Goal: Find specific page/section: Find specific page/section

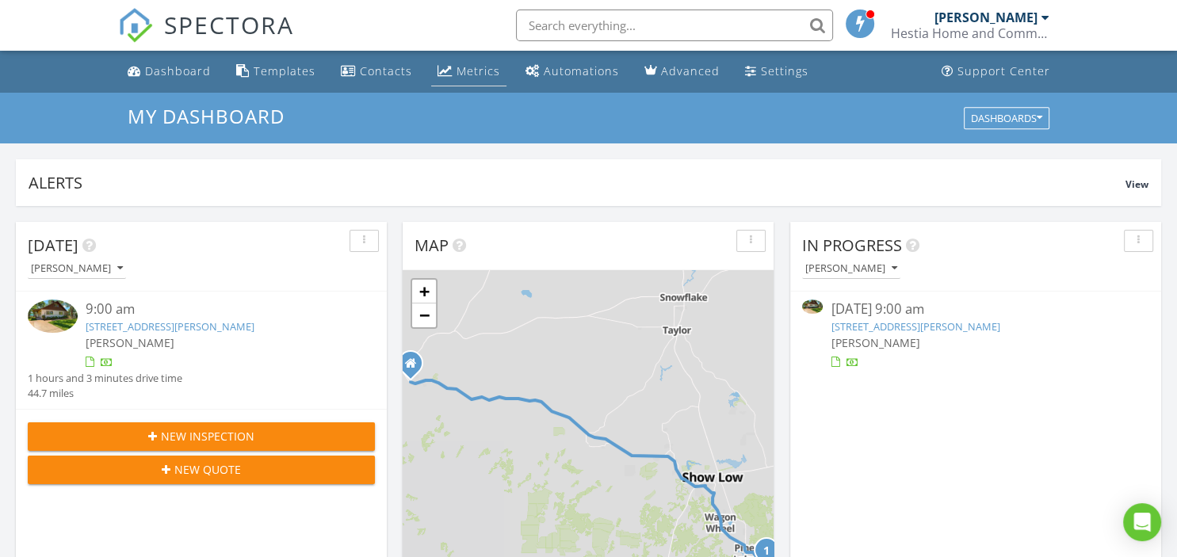
click at [471, 72] on div "Metrics" at bounding box center [478, 70] width 44 height 15
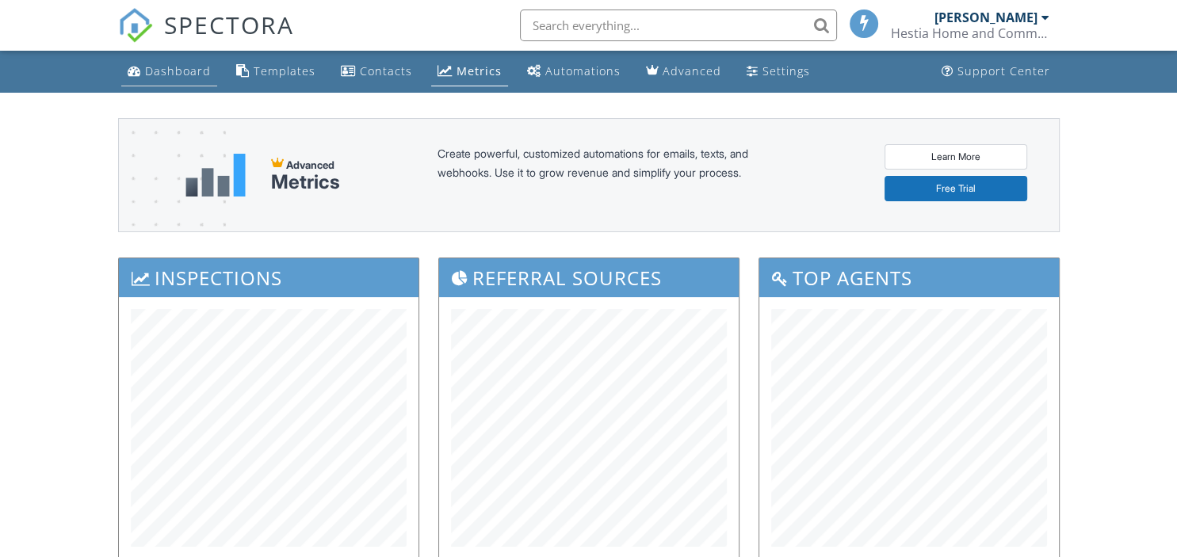
click at [168, 78] on div "Dashboard" at bounding box center [178, 70] width 66 height 15
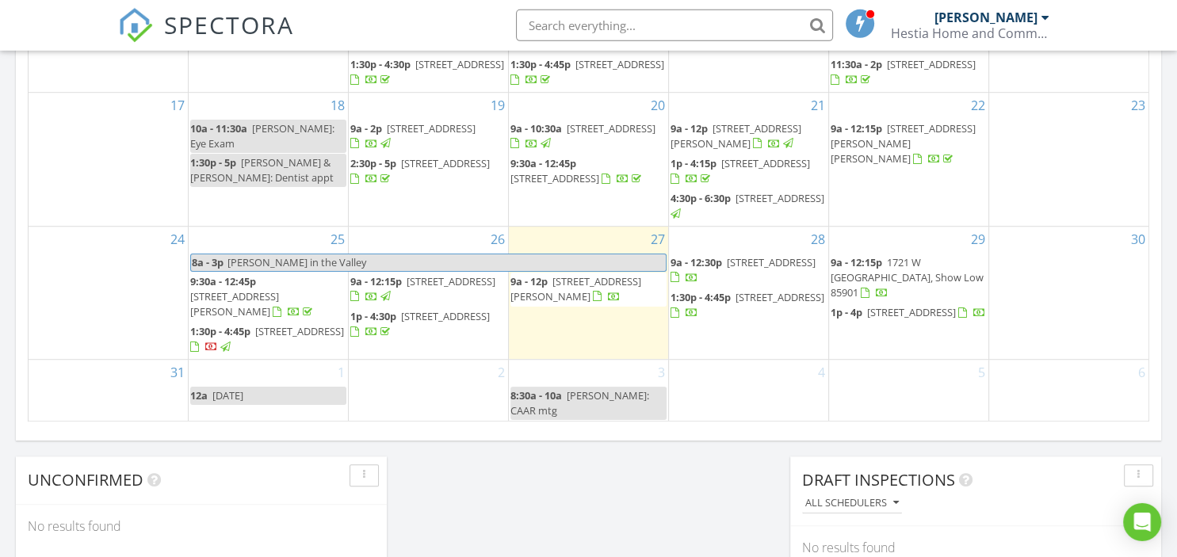
scroll to position [1087, 0]
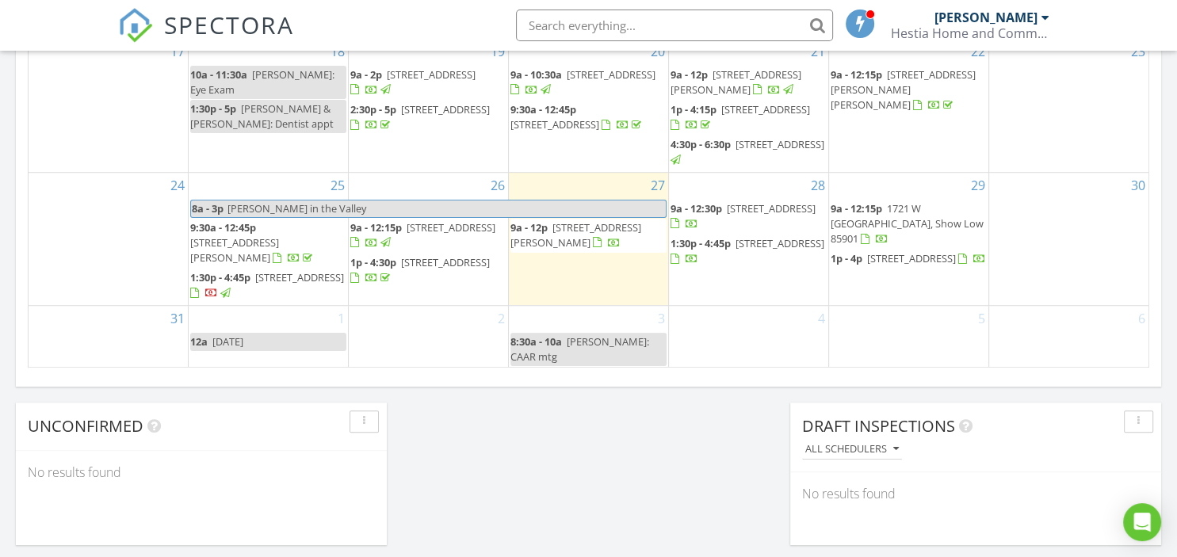
click at [559, 250] on span "1635 E Cheryl Ln, Pinetop 85935" at bounding box center [575, 234] width 131 height 29
